Goal: Task Accomplishment & Management: Use online tool/utility

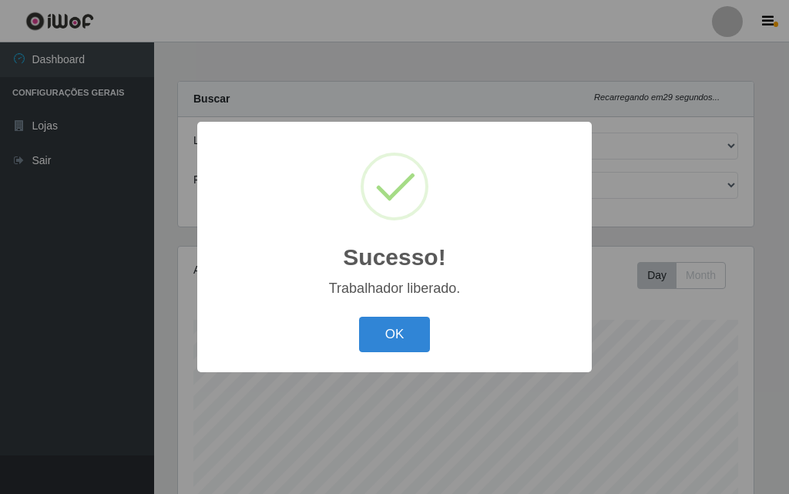
select select "499"
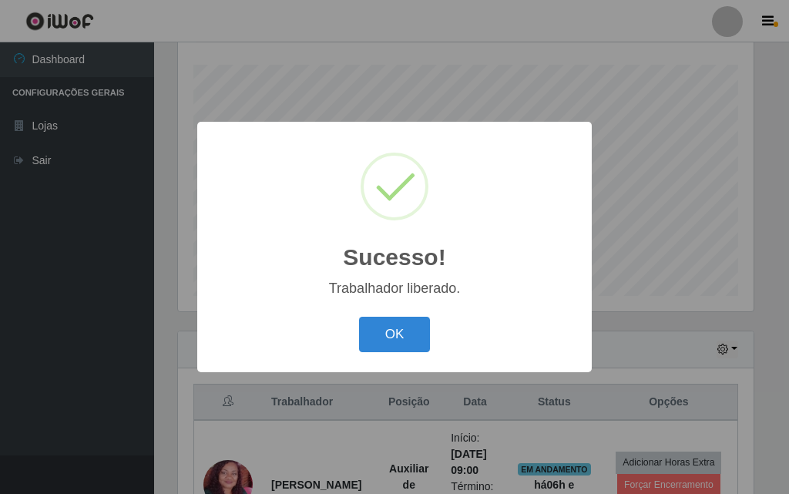
scroll to position [320, 575]
click at [421, 346] on button "OK" at bounding box center [395, 335] width 72 height 36
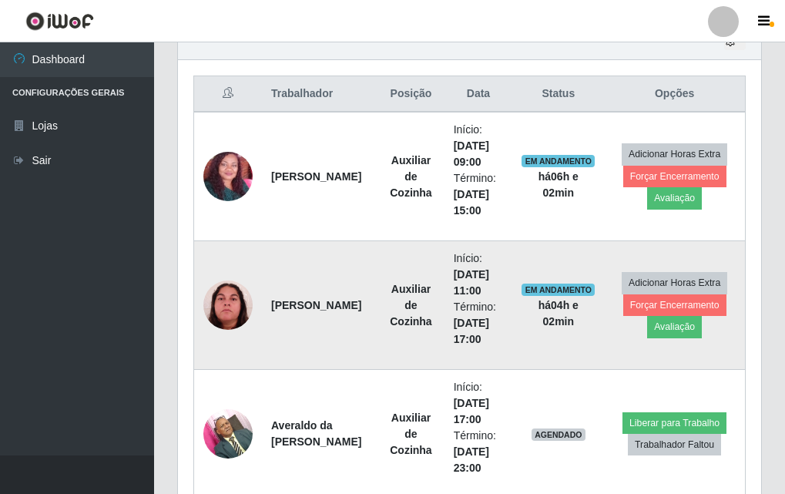
scroll to position [320, 583]
click at [238, 295] on img at bounding box center [227, 304] width 49 height 49
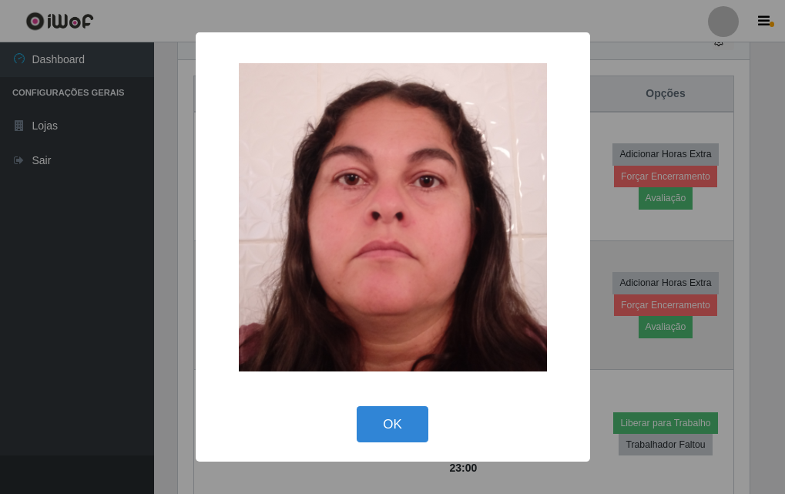
scroll to position [320, 575]
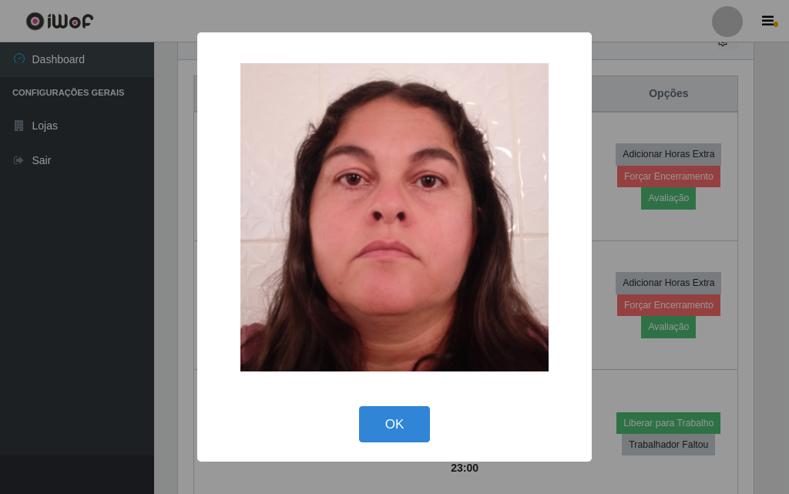
click at [123, 260] on div "× OK Cancel" at bounding box center [394, 247] width 789 height 494
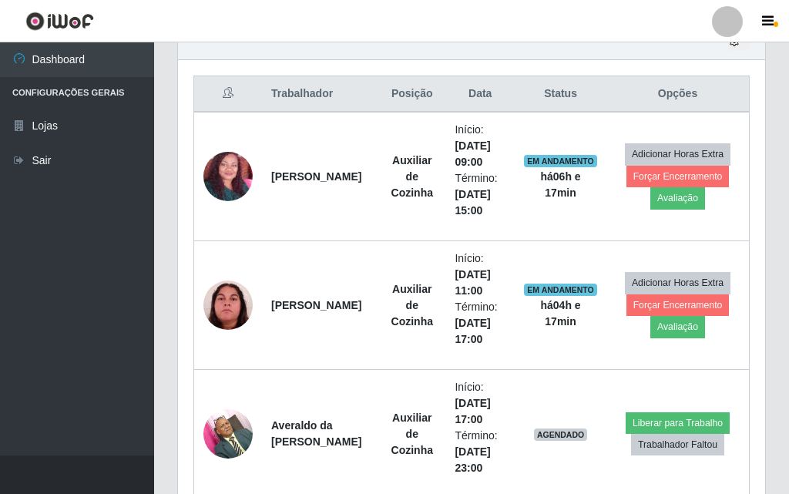
scroll to position [320, 583]
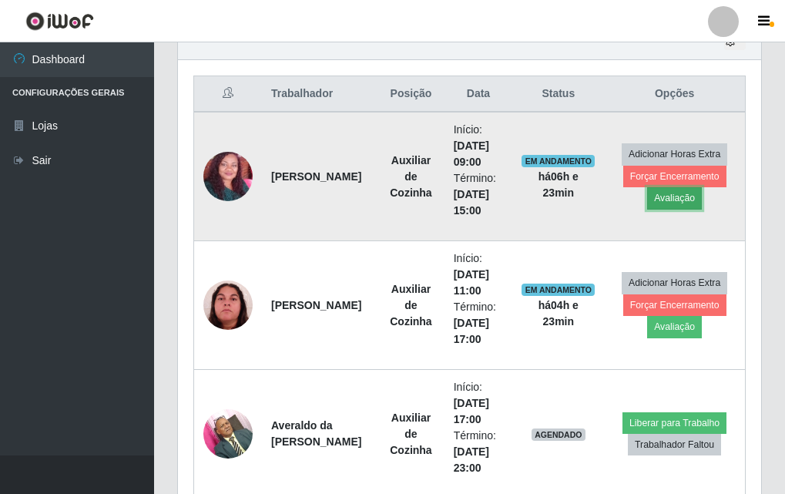
click at [676, 202] on button "Avaliação" at bounding box center [674, 198] width 55 height 22
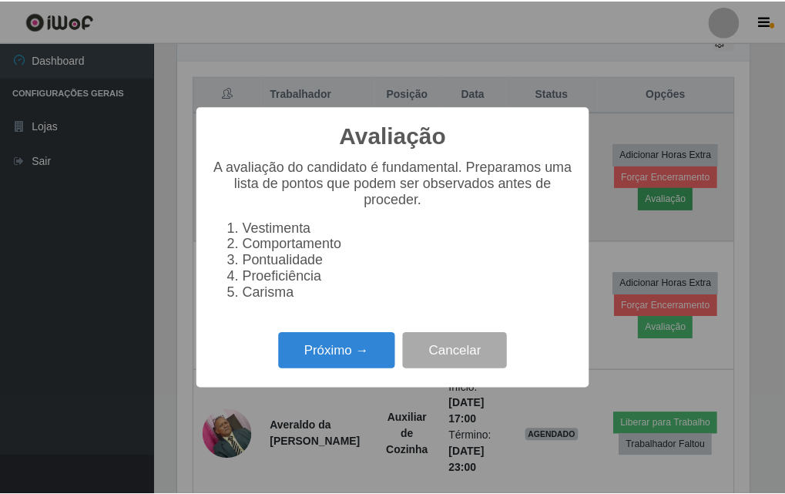
scroll to position [320, 575]
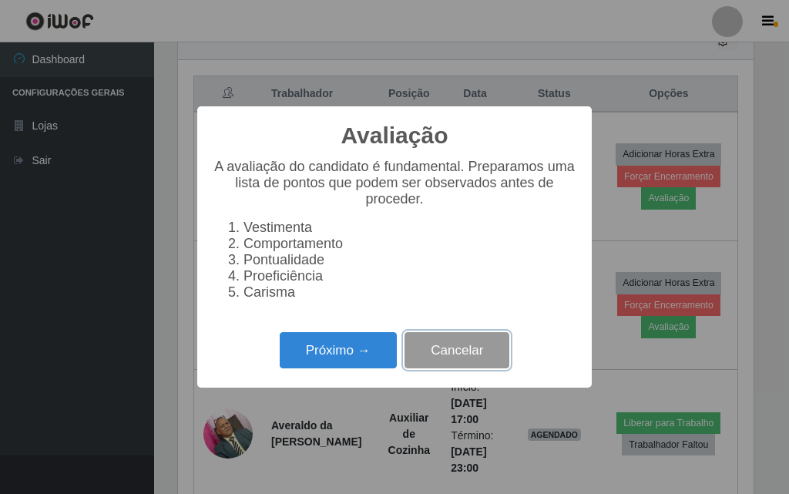
click at [452, 359] on button "Cancelar" at bounding box center [456, 350] width 105 height 36
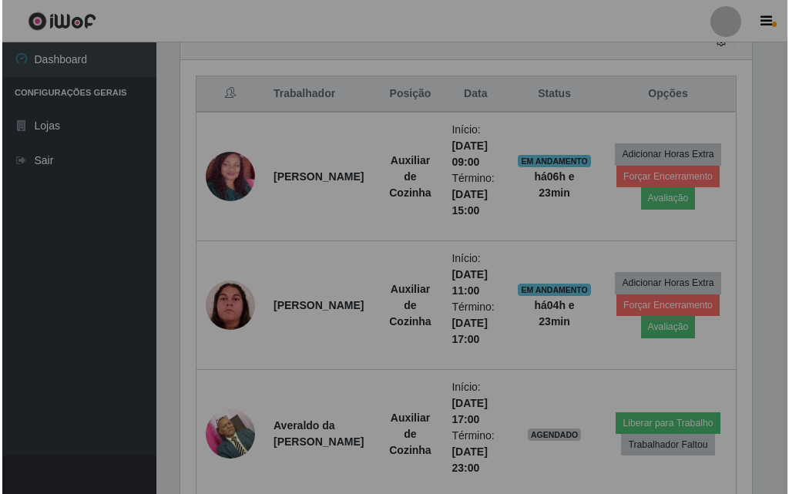
scroll to position [320, 583]
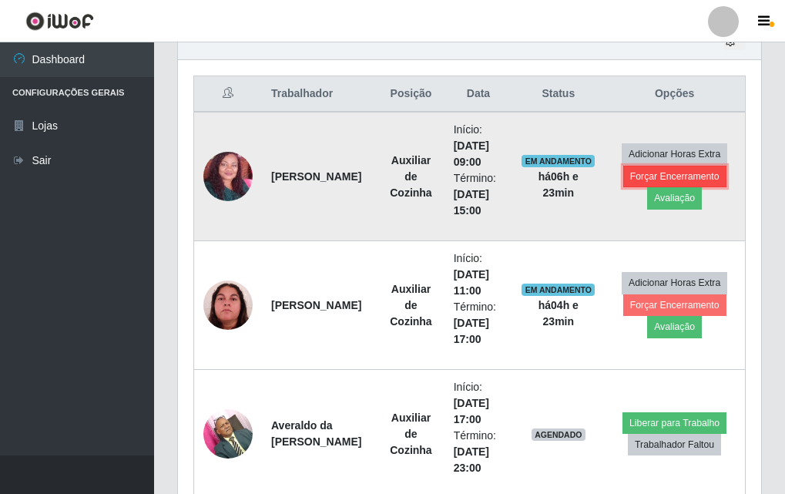
click at [688, 179] on button "Forçar Encerramento" at bounding box center [674, 177] width 103 height 22
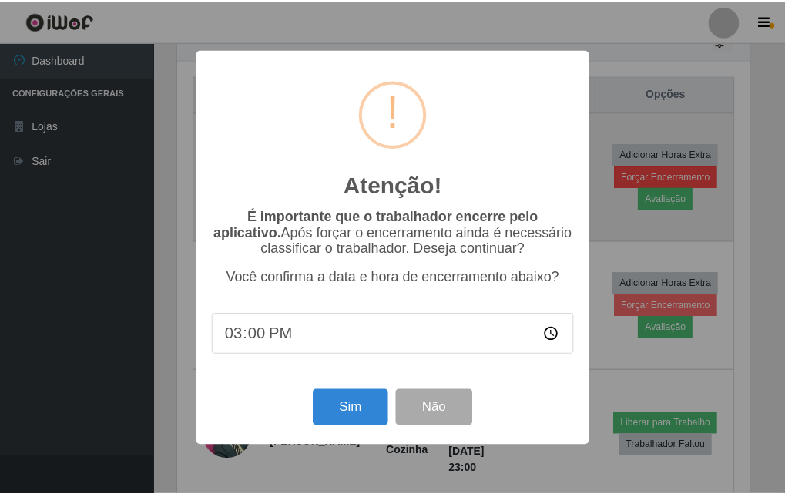
scroll to position [320, 575]
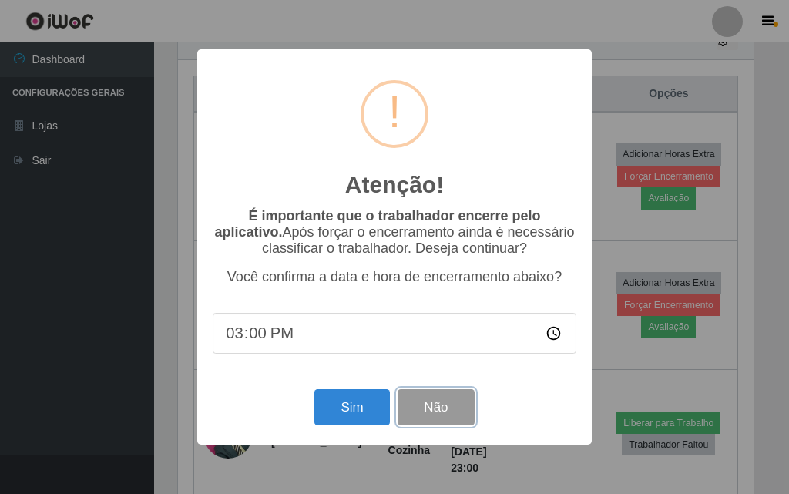
click at [465, 424] on button "Não" at bounding box center [435, 407] width 76 height 36
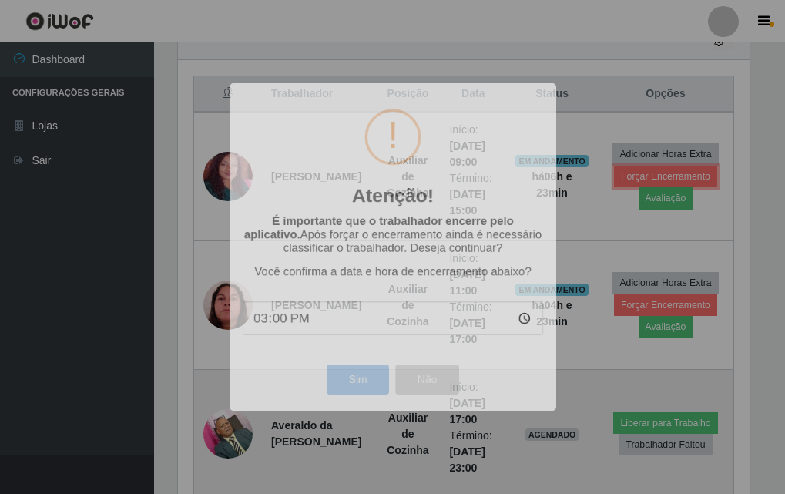
scroll to position [320, 583]
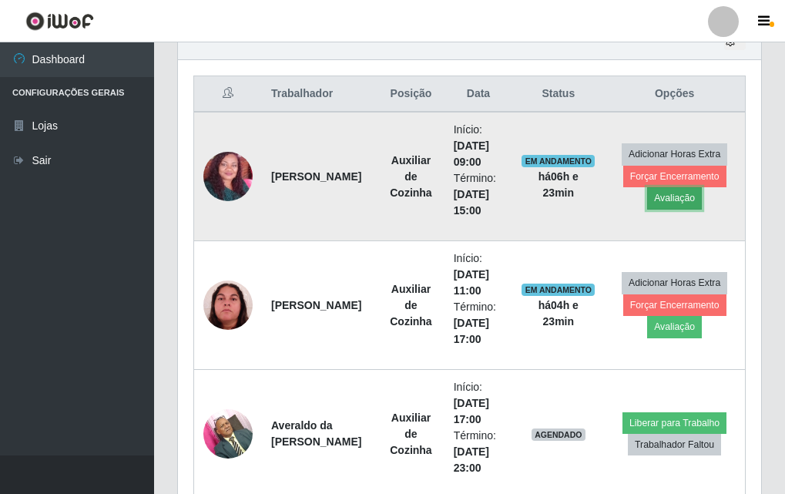
click at [678, 199] on button "Avaliação" at bounding box center [674, 198] width 55 height 22
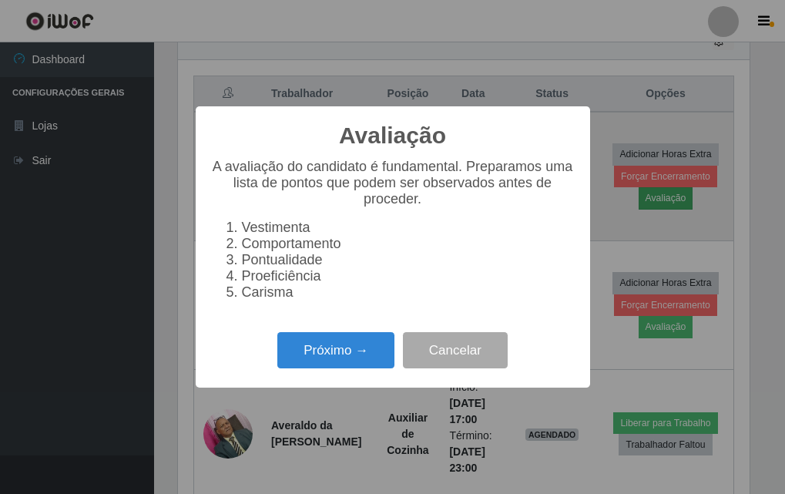
scroll to position [320, 575]
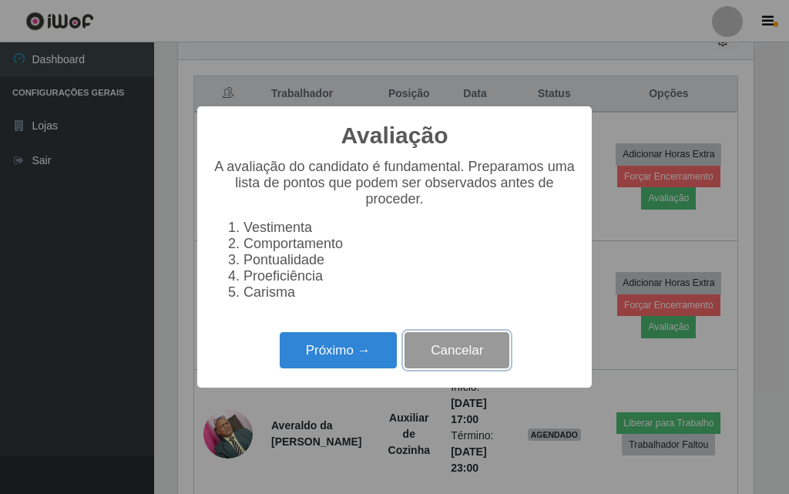
click at [472, 366] on button "Cancelar" at bounding box center [456, 350] width 105 height 36
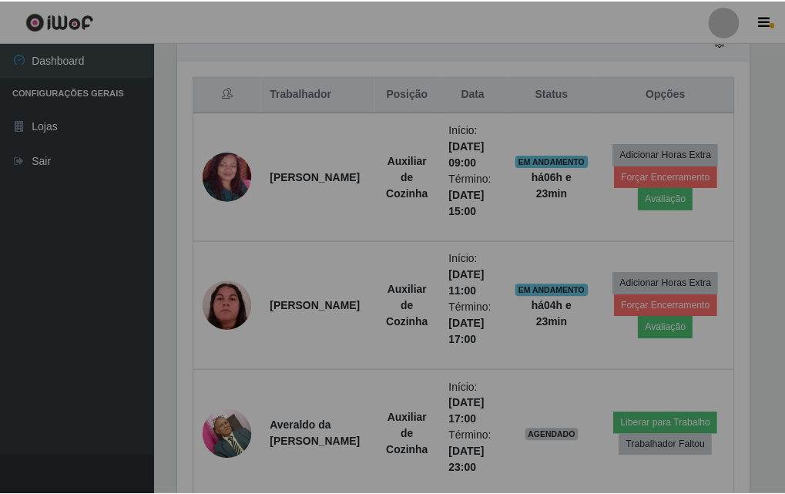
scroll to position [320, 583]
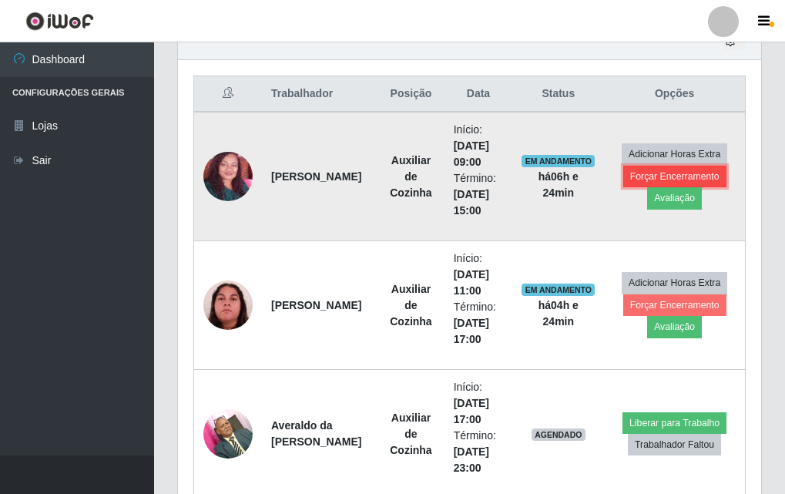
click at [692, 168] on button "Forçar Encerramento" at bounding box center [674, 177] width 103 height 22
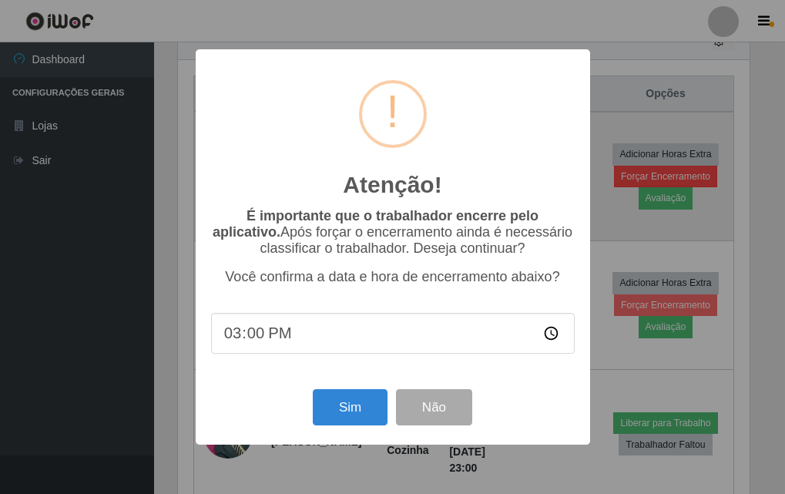
scroll to position [320, 575]
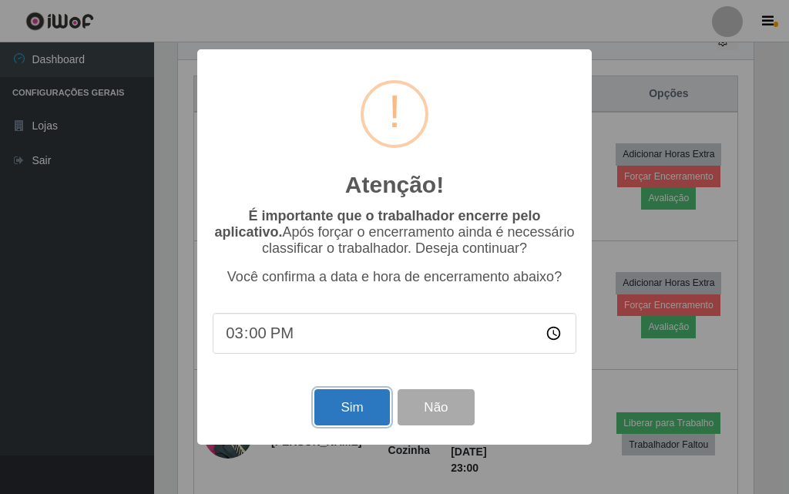
click at [365, 425] on button "Sim" at bounding box center [351, 407] width 75 height 36
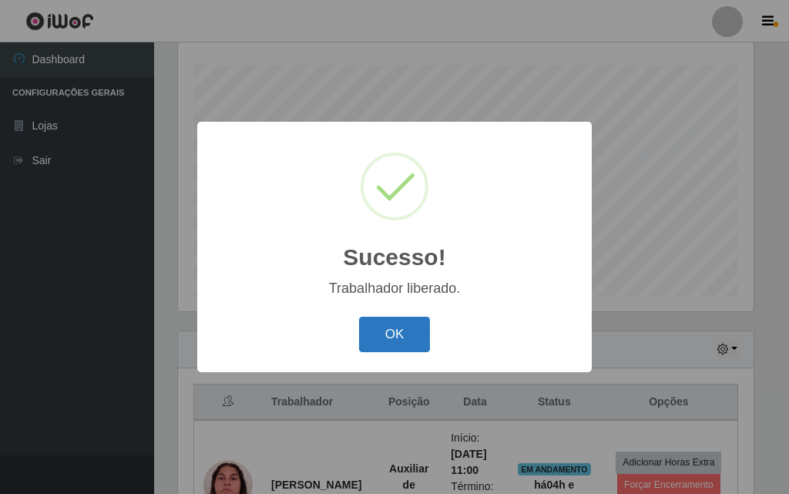
click at [421, 329] on button "OK" at bounding box center [395, 335] width 72 height 36
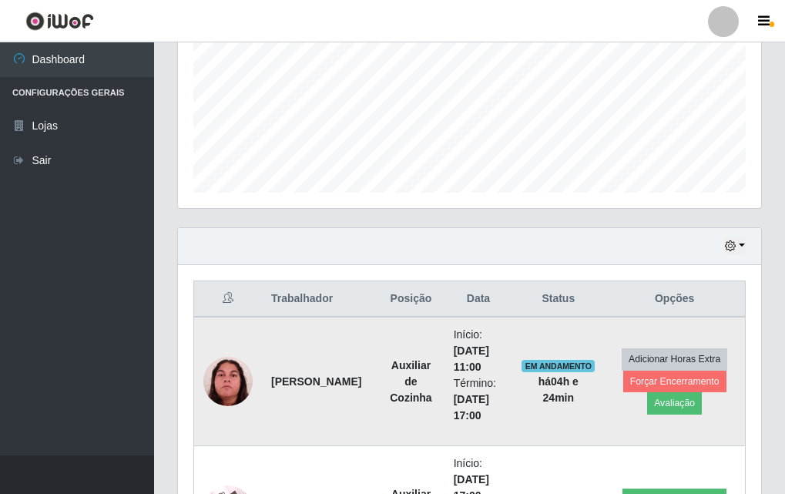
scroll to position [512, 0]
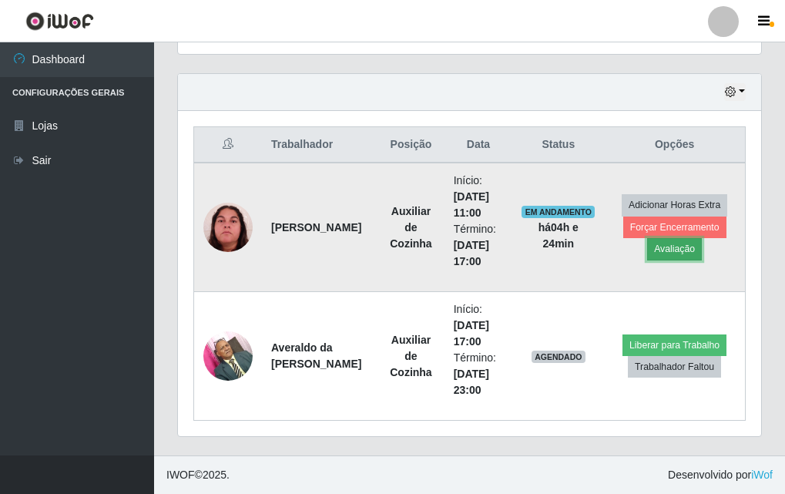
click at [657, 244] on button "Avaliação" at bounding box center [674, 249] width 55 height 22
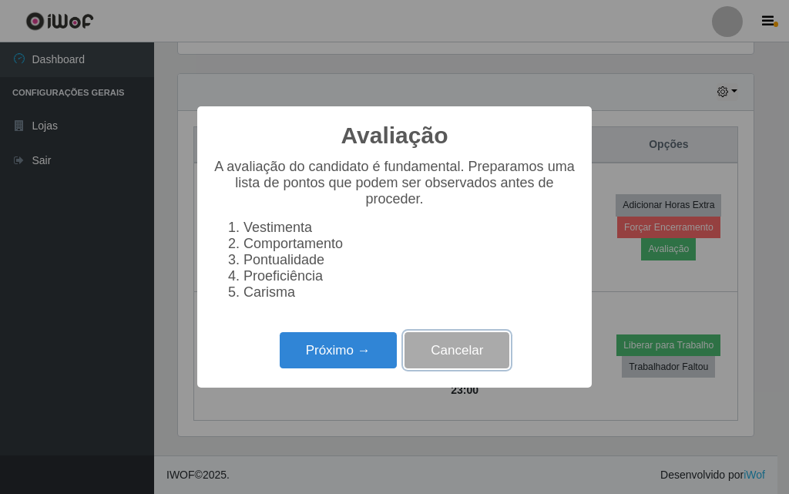
drag, startPoint x: 431, startPoint y: 347, endPoint x: 439, endPoint y: 344, distance: 9.0
click at [432, 347] on button "Cancelar" at bounding box center [456, 350] width 105 height 36
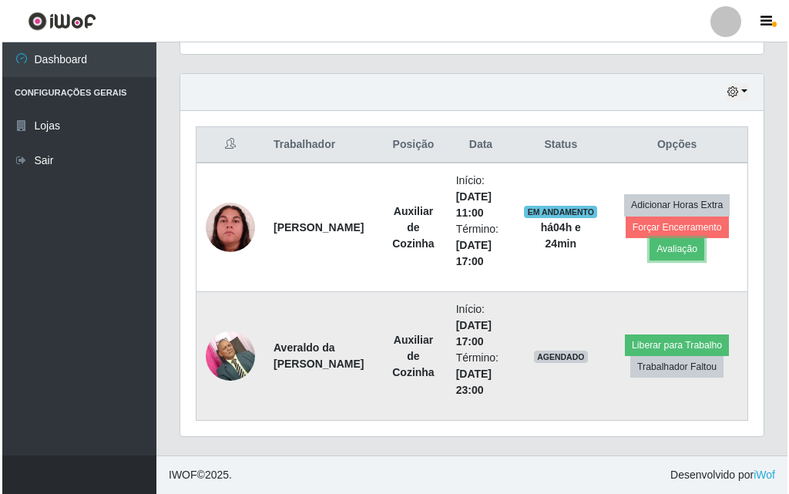
scroll to position [320, 583]
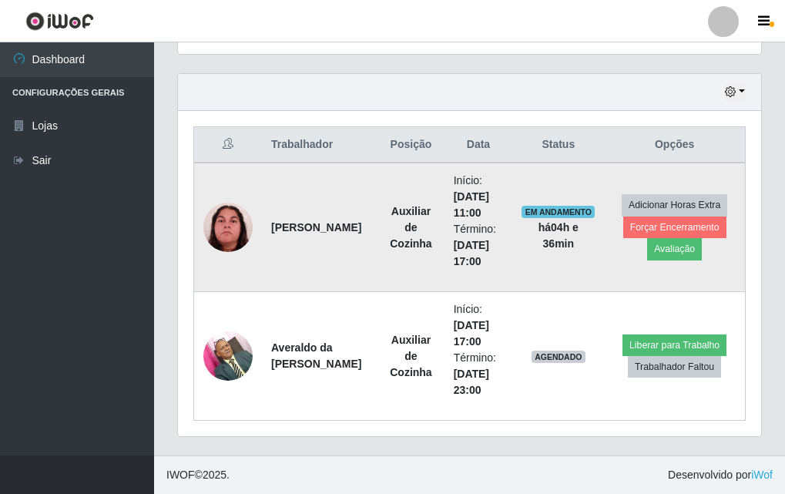
click at [238, 227] on img at bounding box center [227, 227] width 49 height 49
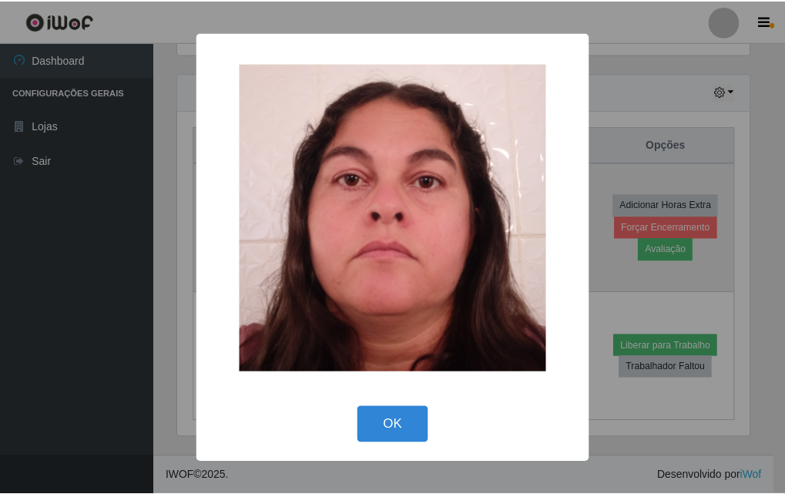
scroll to position [320, 575]
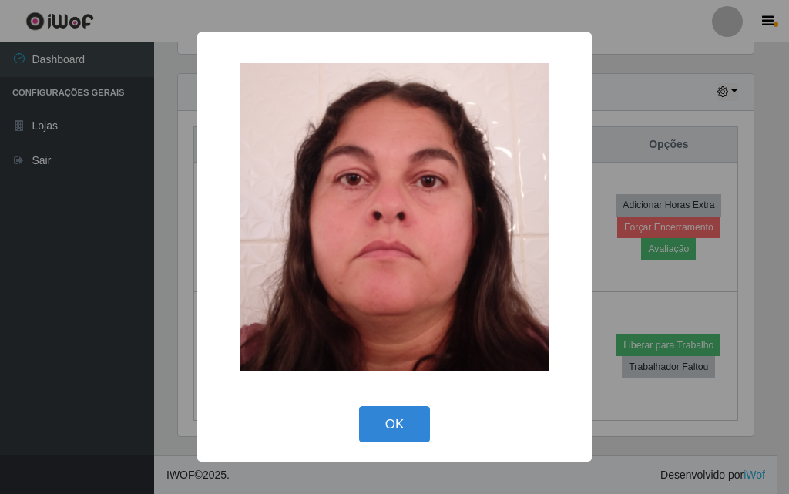
click at [39, 297] on div "× OK Cancel" at bounding box center [394, 247] width 789 height 494
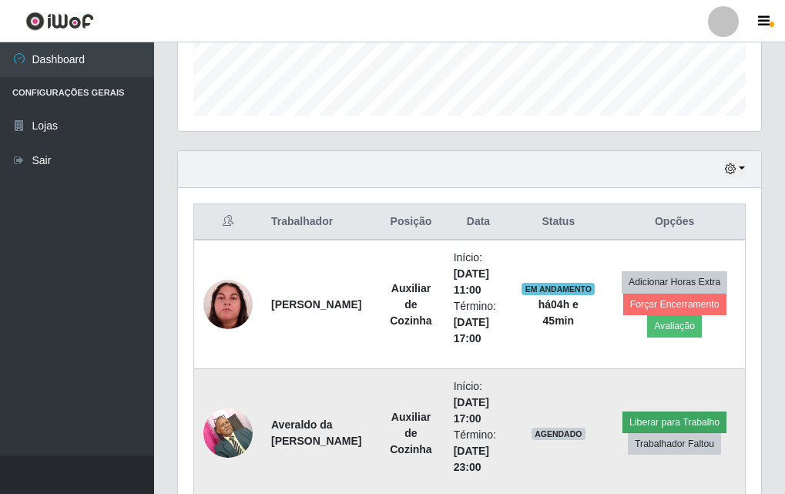
scroll to position [512, 0]
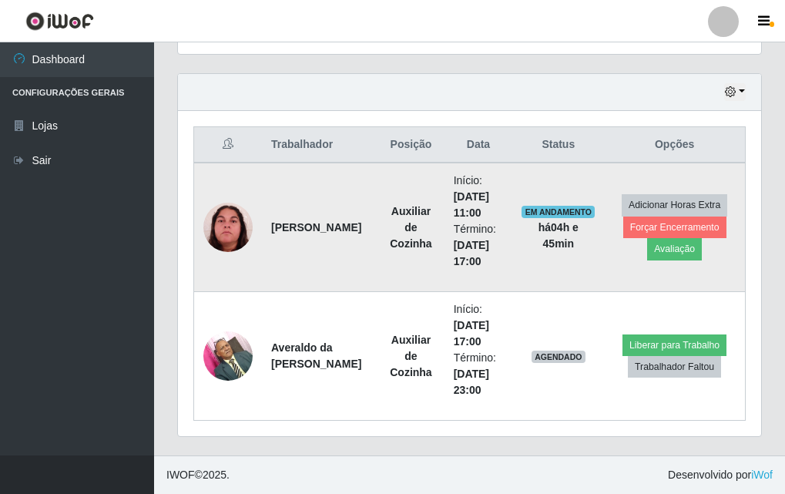
click at [240, 226] on img at bounding box center [227, 227] width 49 height 49
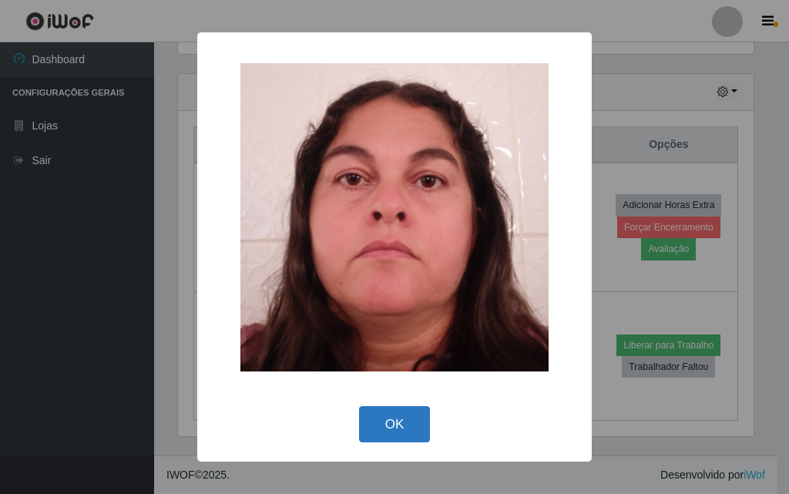
click at [405, 422] on button "OK" at bounding box center [395, 424] width 72 height 36
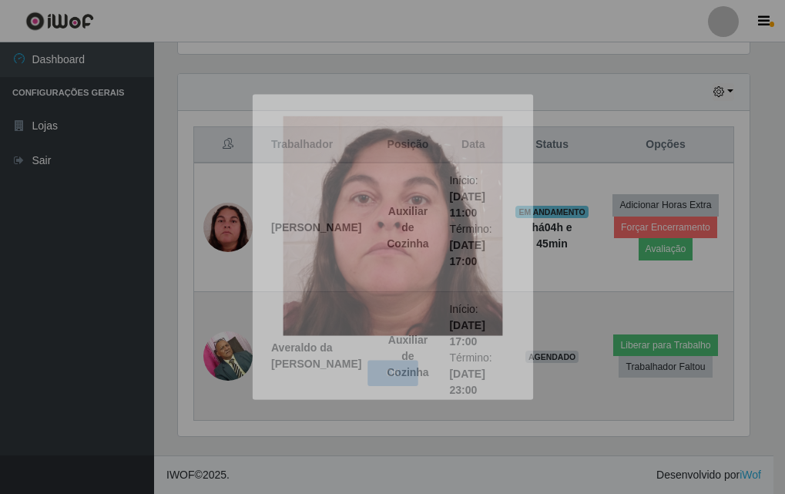
scroll to position [320, 583]
